Goal: Task Accomplishment & Management: Manage account settings

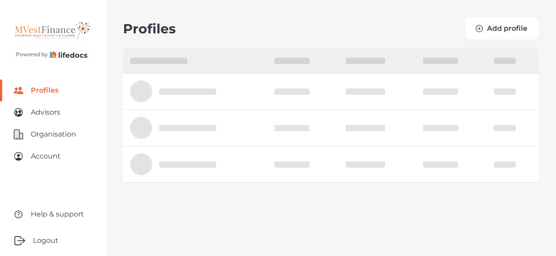
select select "10"
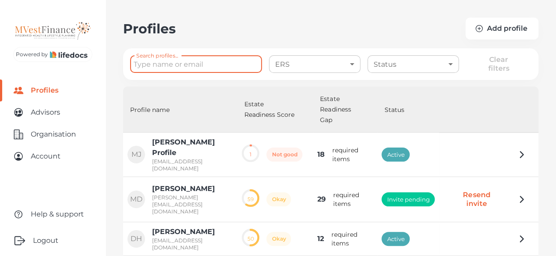
click at [172, 65] on input "Search profiles..." at bounding box center [196, 64] width 132 height 17
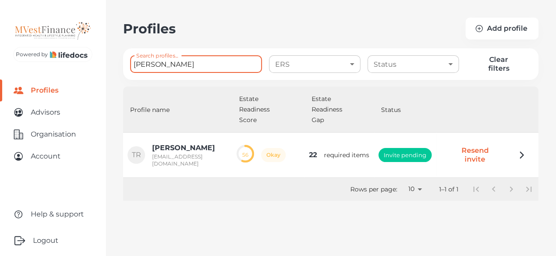
type input "[PERSON_NAME]"
click at [481, 144] on button "Resend invite" at bounding box center [475, 155] width 62 height 29
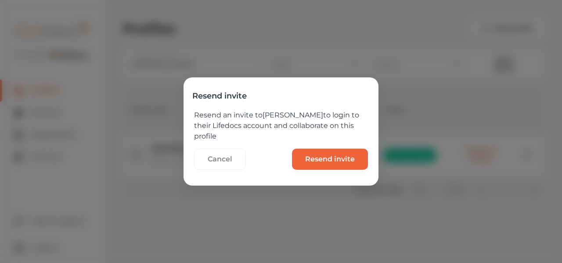
click at [308, 159] on invite "Resend invite" at bounding box center [330, 158] width 76 height 21
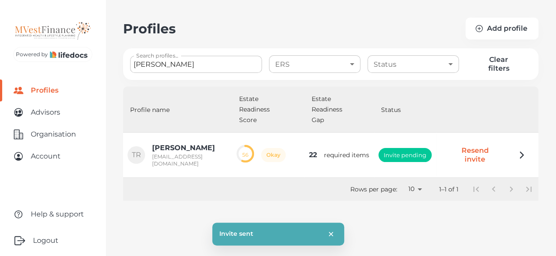
click at [527, 150] on icon "button" at bounding box center [521, 155] width 11 height 11
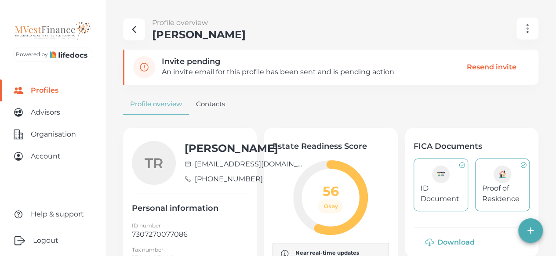
click at [532, 29] on icon "manage profiles" at bounding box center [527, 28] width 11 height 11
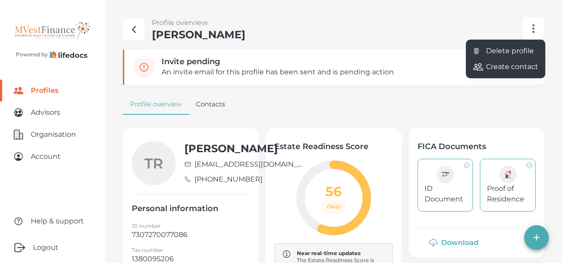
click at [501, 101] on div at bounding box center [281, 131] width 562 height 263
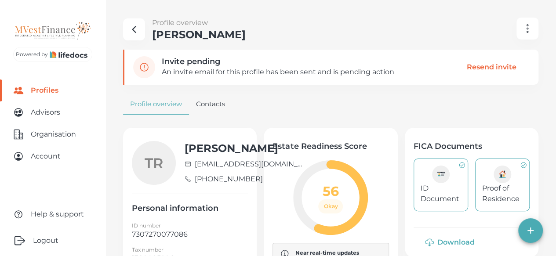
click at [503, 68] on invite "Resend invite" at bounding box center [491, 67] width 76 height 20
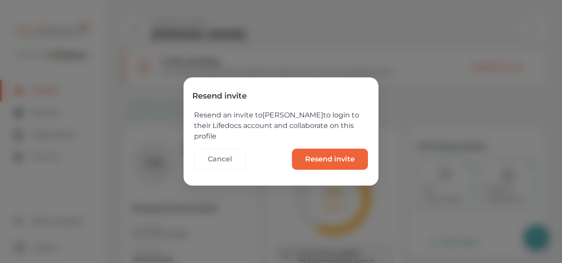
click at [213, 162] on button "Cancel" at bounding box center [220, 158] width 52 height 21
